Goal: Find specific page/section: Find specific page/section

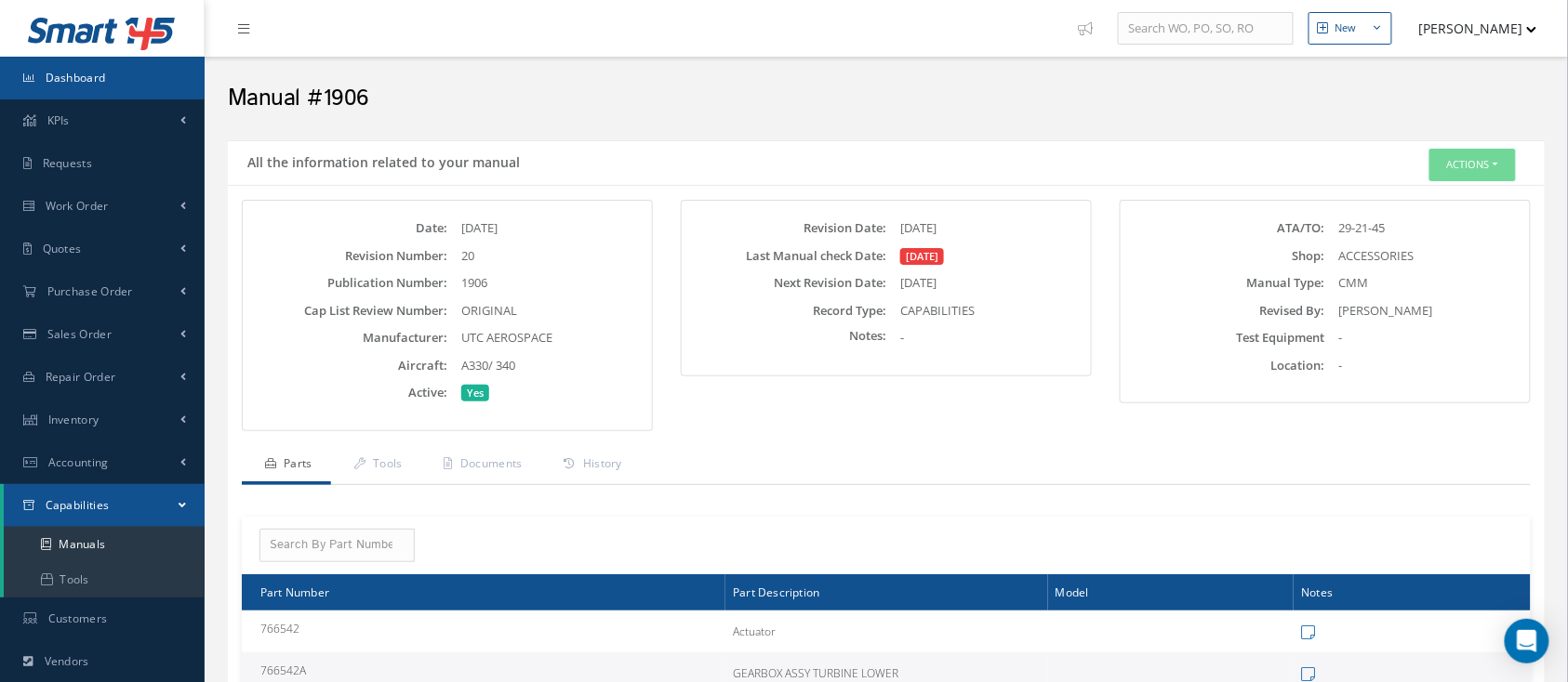
click at [74, 82] on span "Dashboard" at bounding box center [76, 78] width 61 height 16
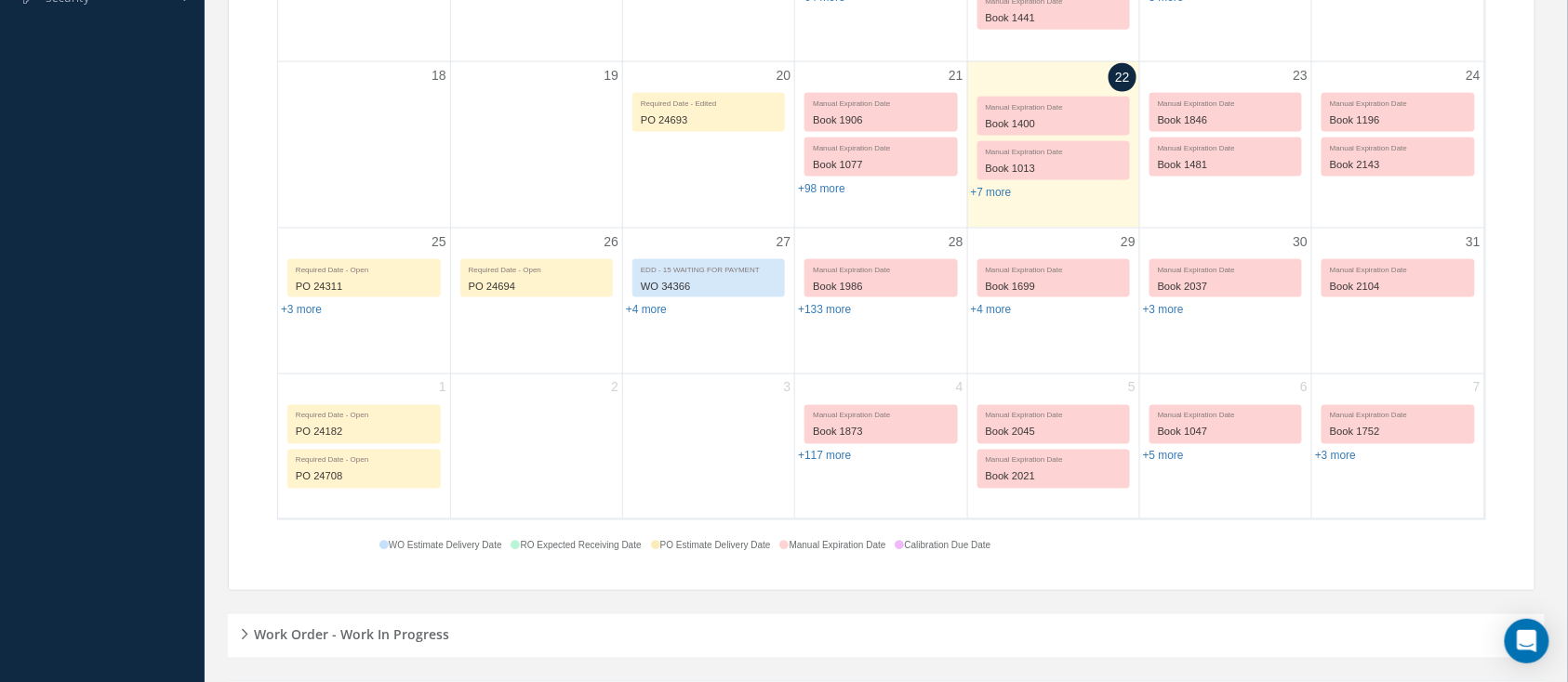
scroll to position [909, 0]
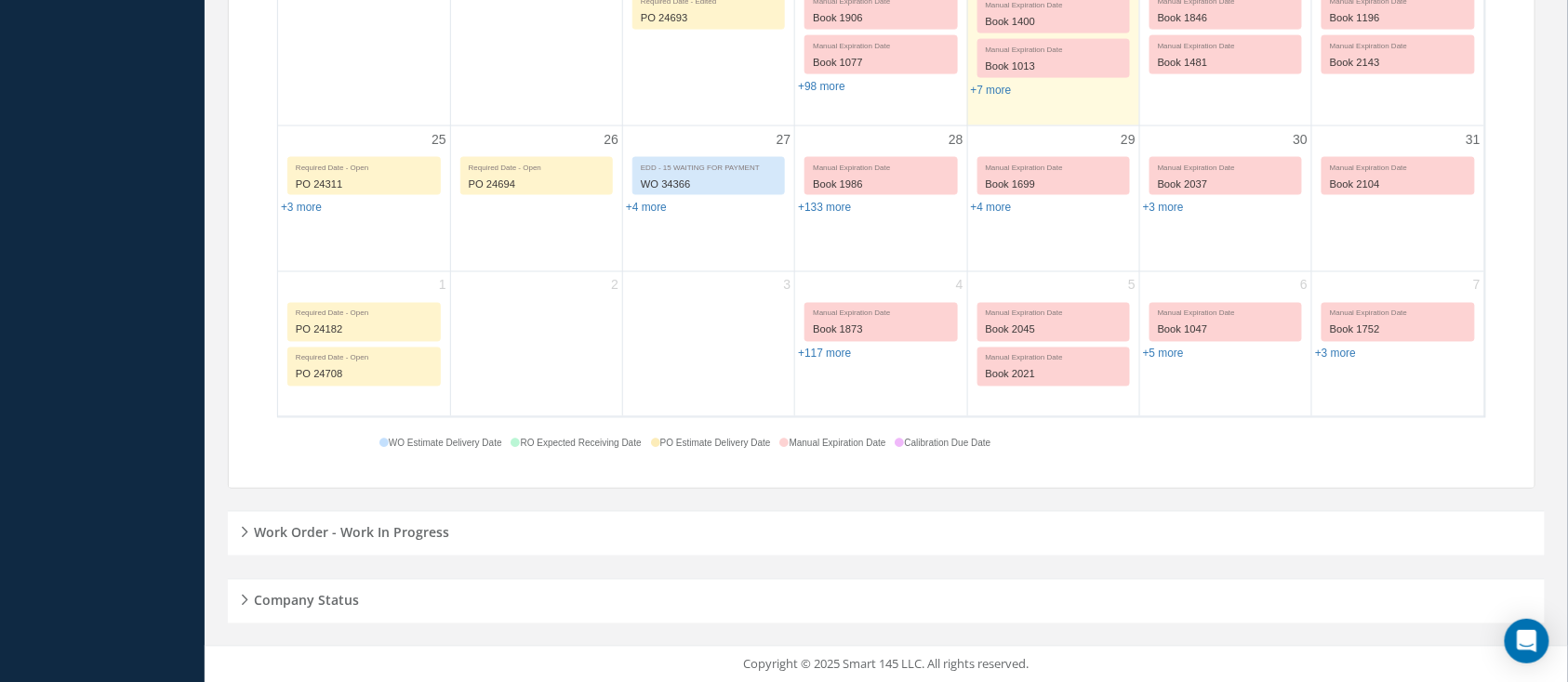
click at [284, 528] on h5 "Work Order - Work In Progress" at bounding box center [349, 531] width 201 height 22
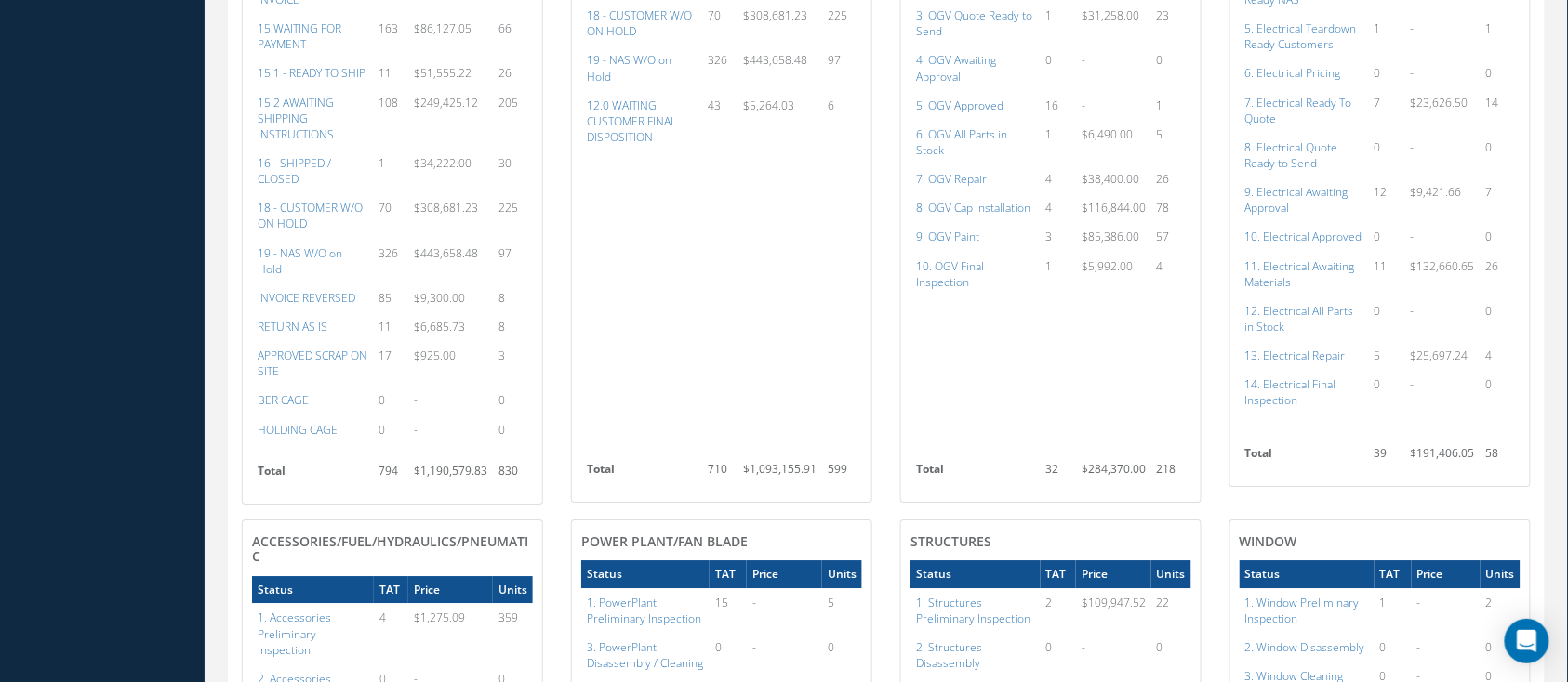
scroll to position [1406, 0]
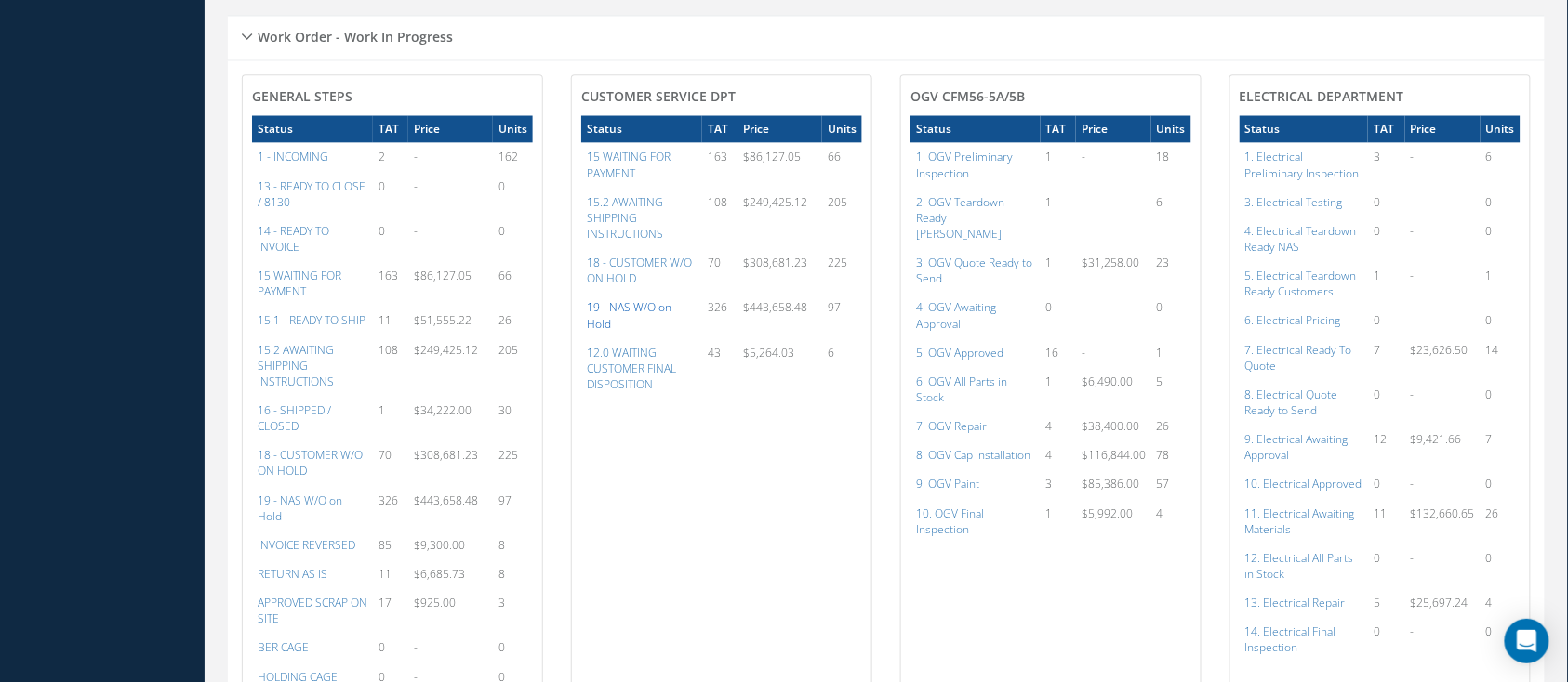
click at [671, 308] on a=47&excludeInternalCustomer=false&excludeInvoicedOrClosed=true&&filtersHidded"] "19 - NAS W/O on Hold" at bounding box center [629, 316] width 85 height 32
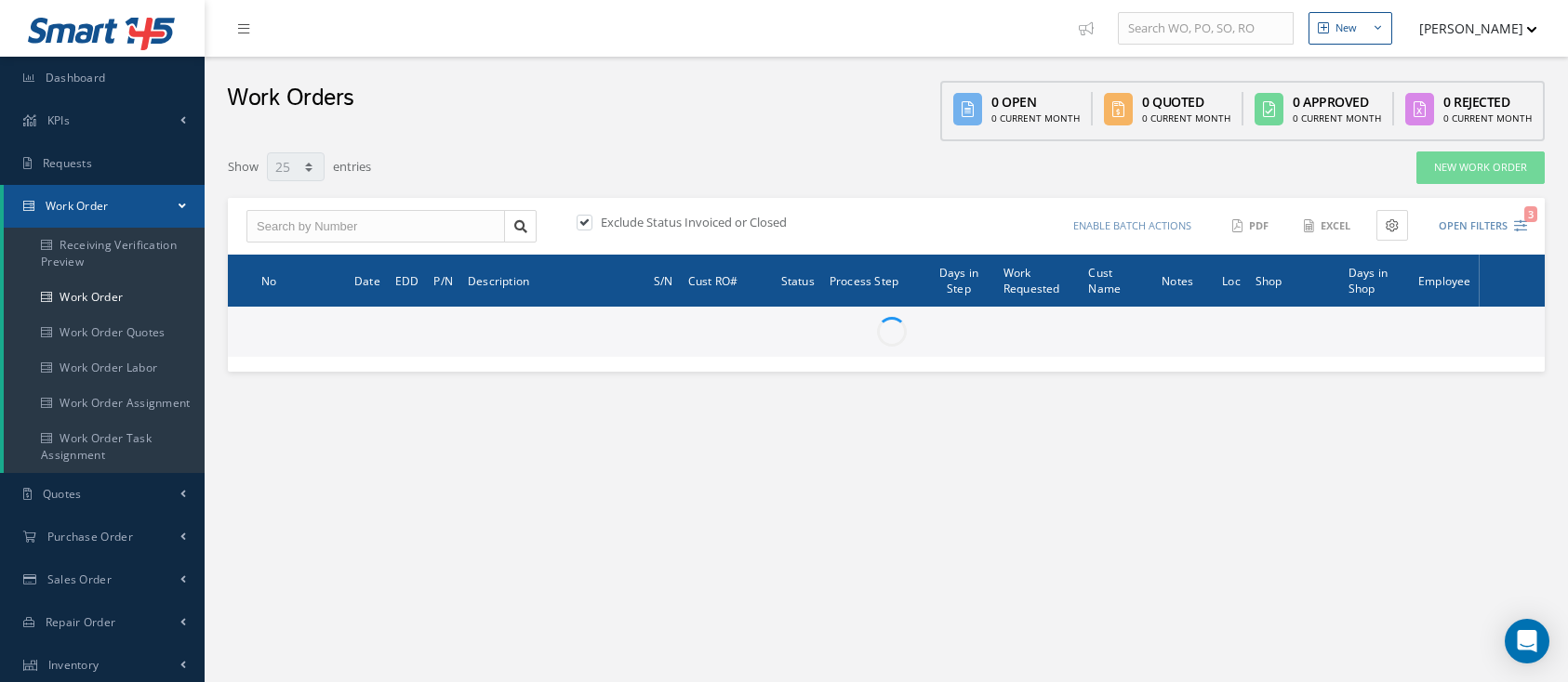
select select "25"
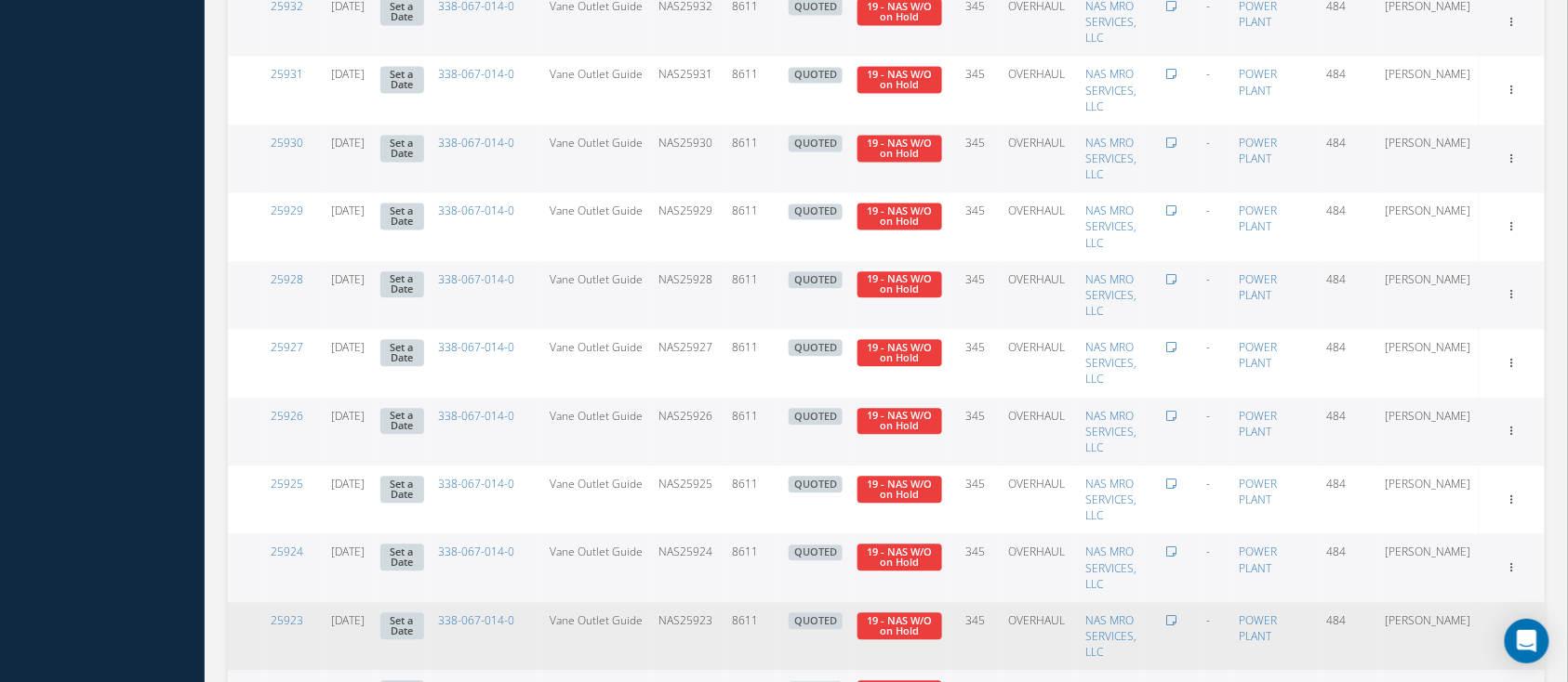
scroll to position [1363, 0]
